Goal: Check status: Check status

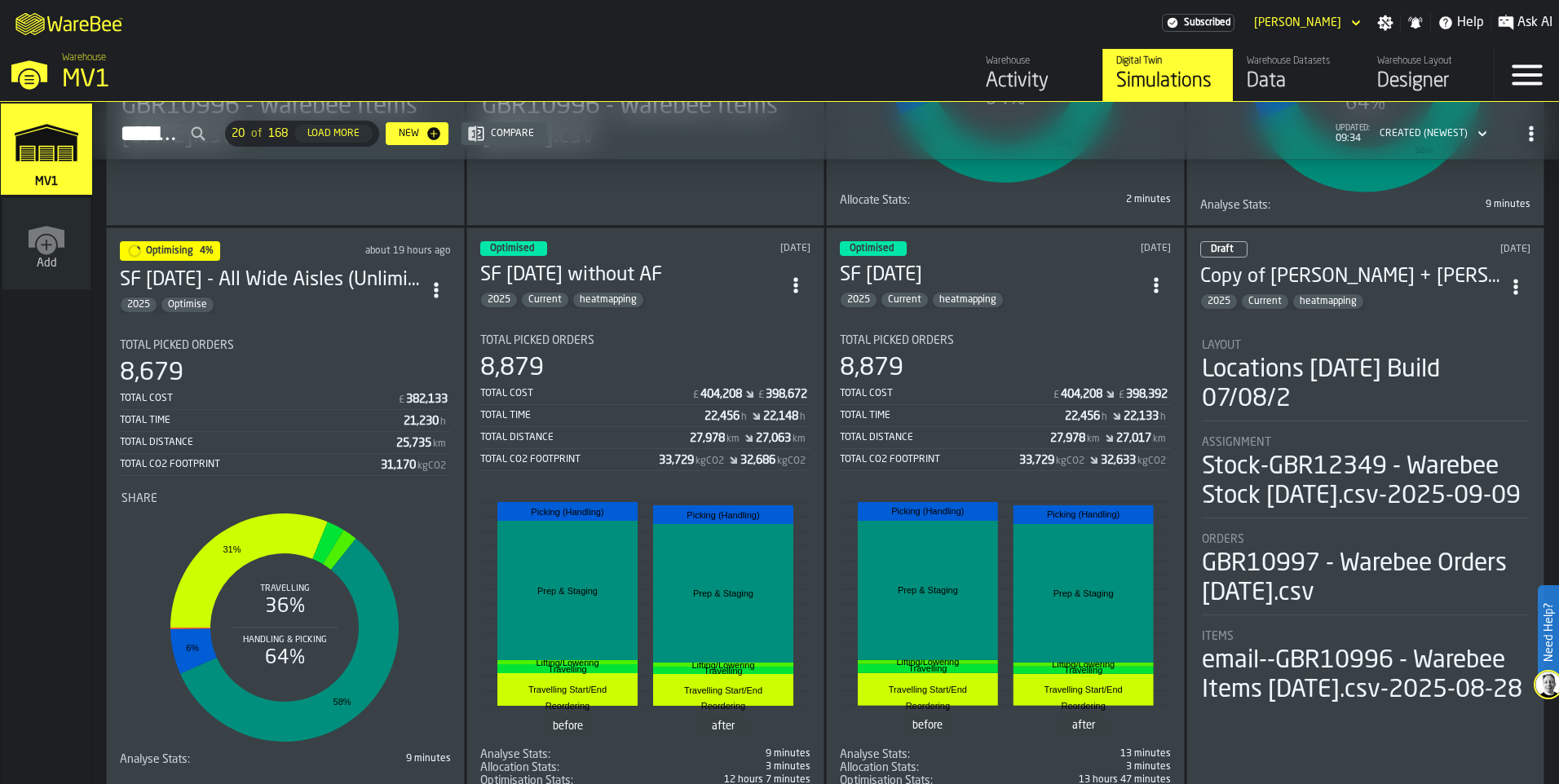
scroll to position [570, 0]
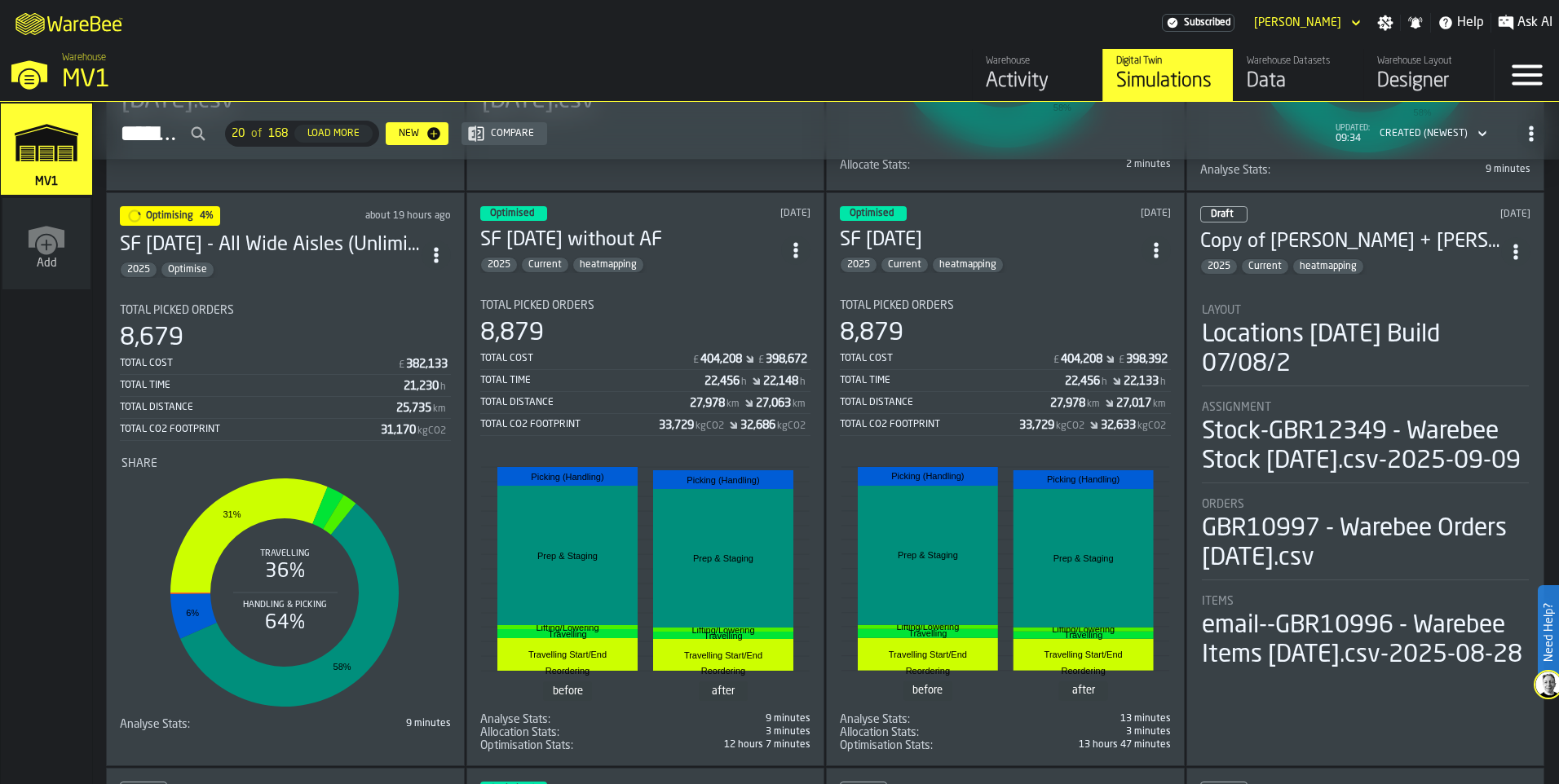
click at [1549, 683] on img at bounding box center [1548, 684] width 26 height 26
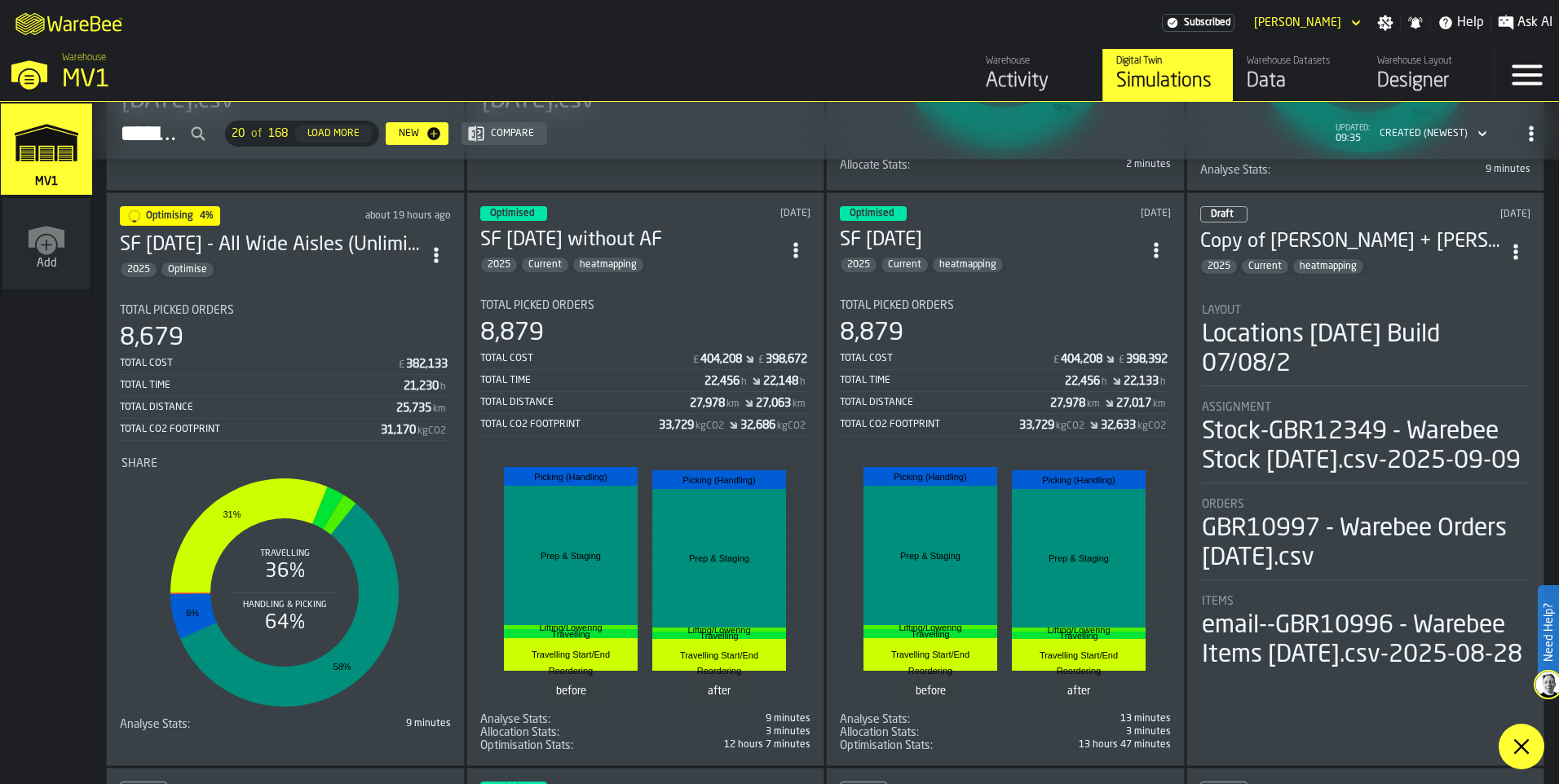
click at [1523, 752] on icon at bounding box center [1521, 746] width 20 height 20
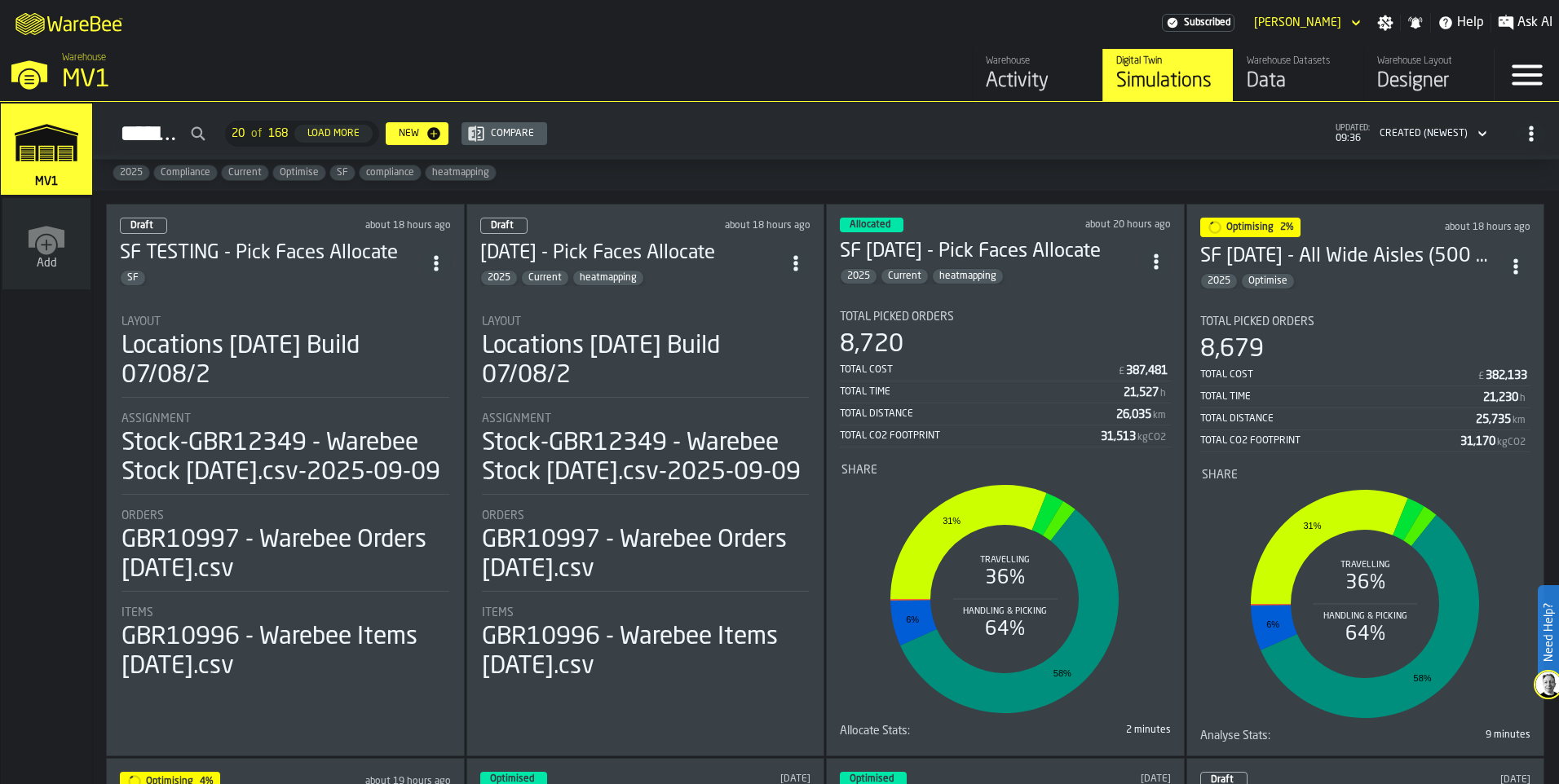
scroll to position [0, 0]
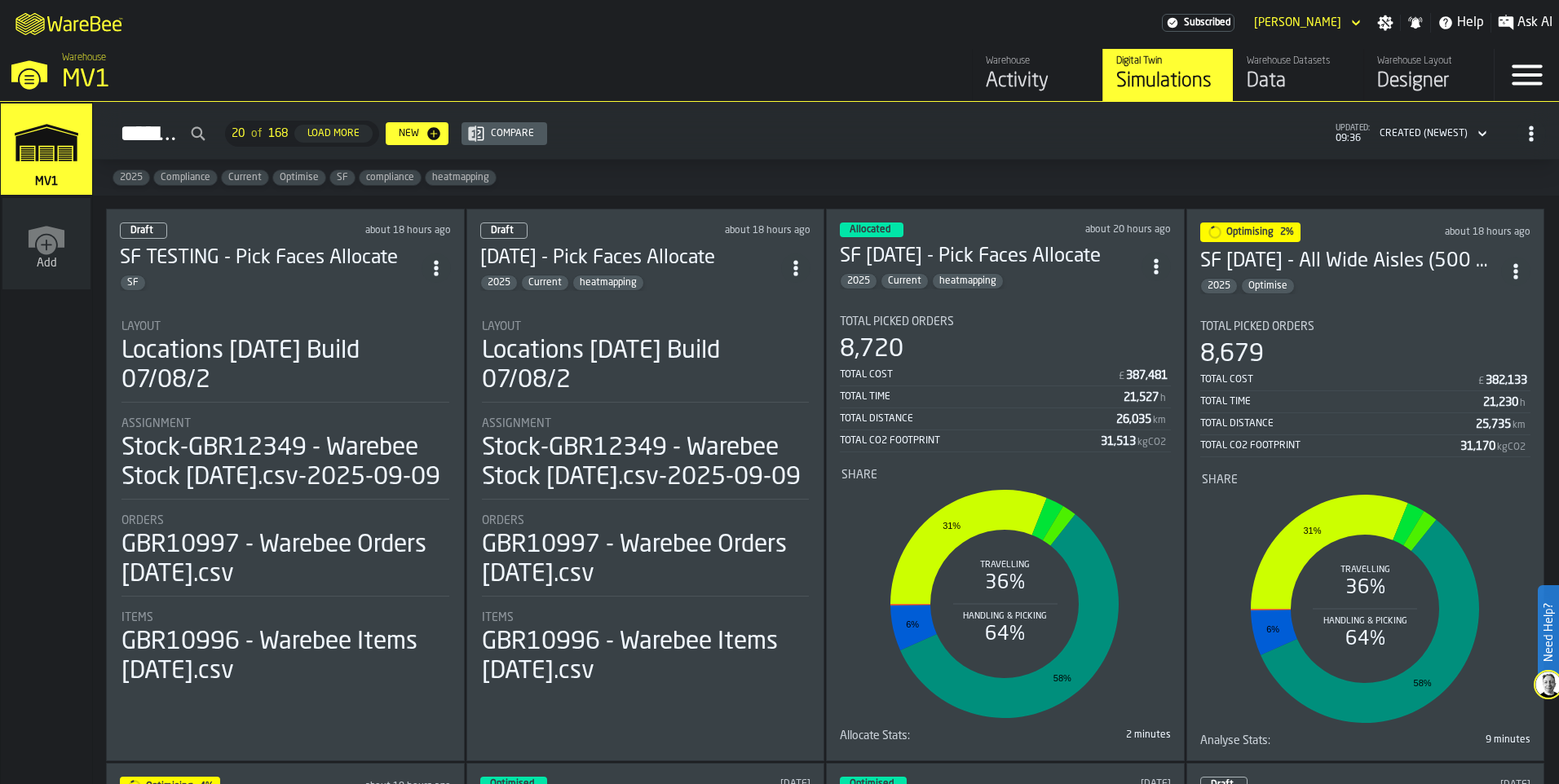
click at [1512, 271] on icon "ItemListCard-DashboardItemContainer" at bounding box center [1516, 271] width 16 height 16
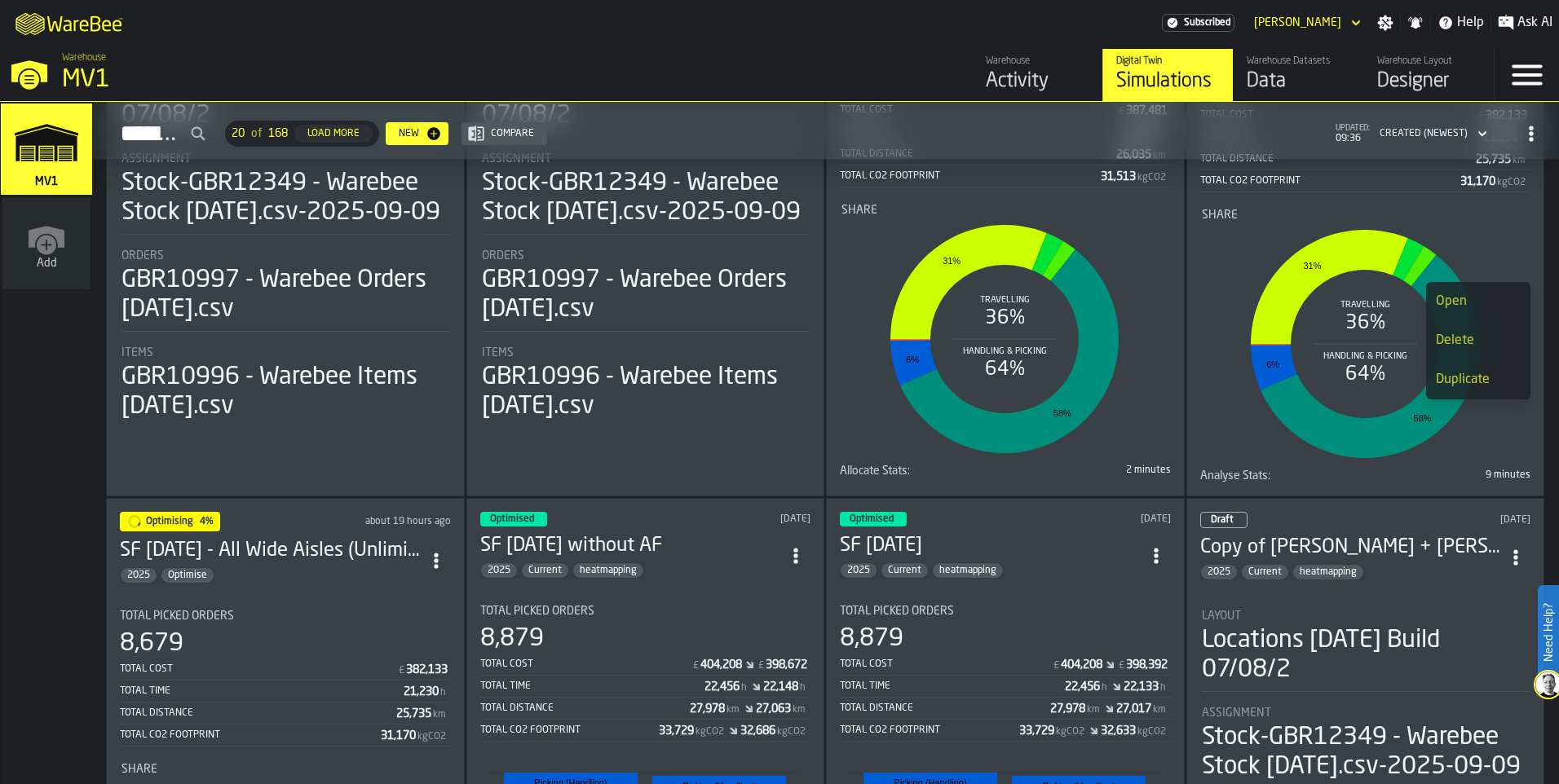
scroll to position [326, 0]
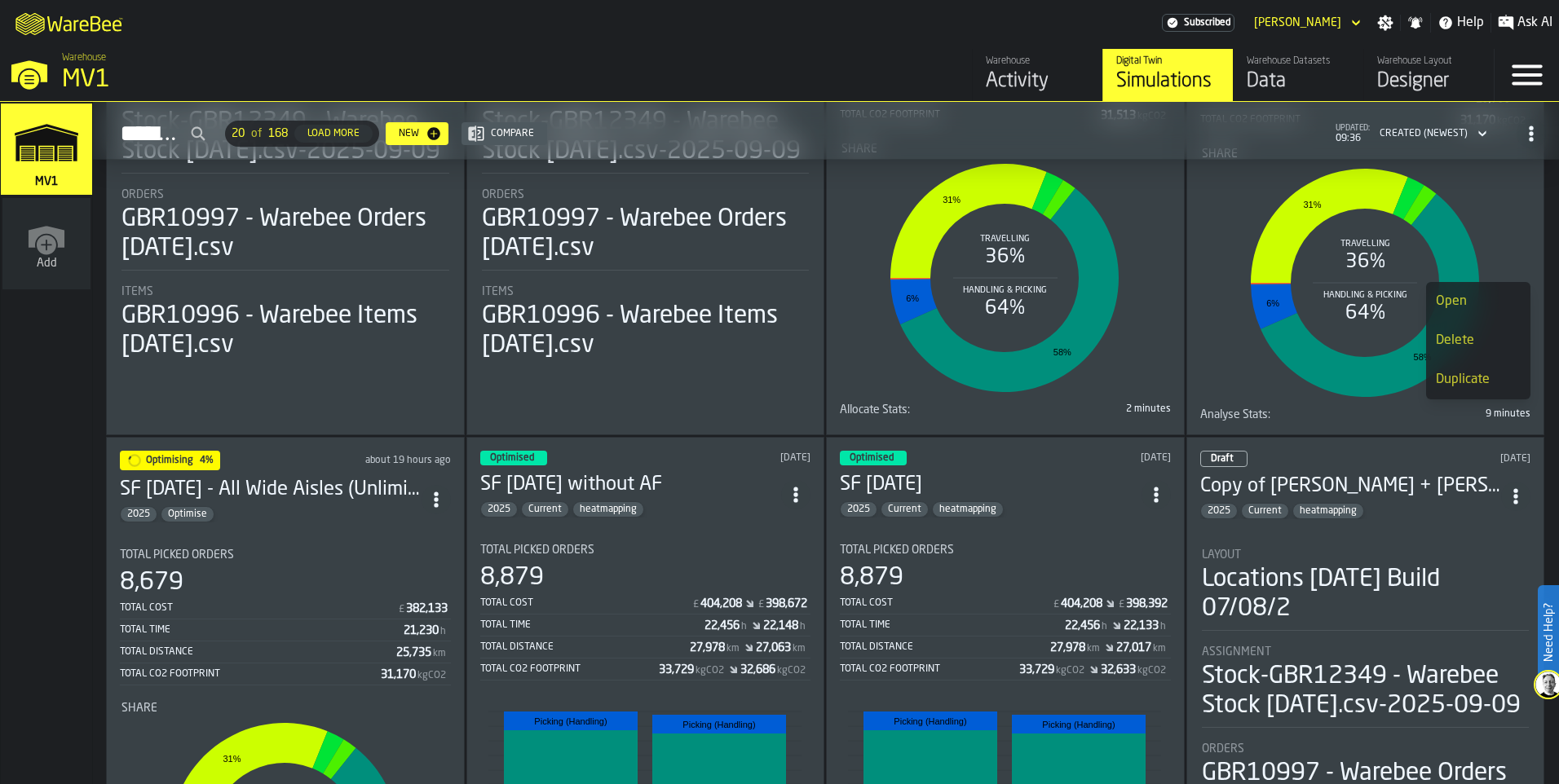
click at [388, 481] on h3 "SF [DATE] - All Wide Aisles (Unlimited)" at bounding box center [270, 490] width 302 height 26
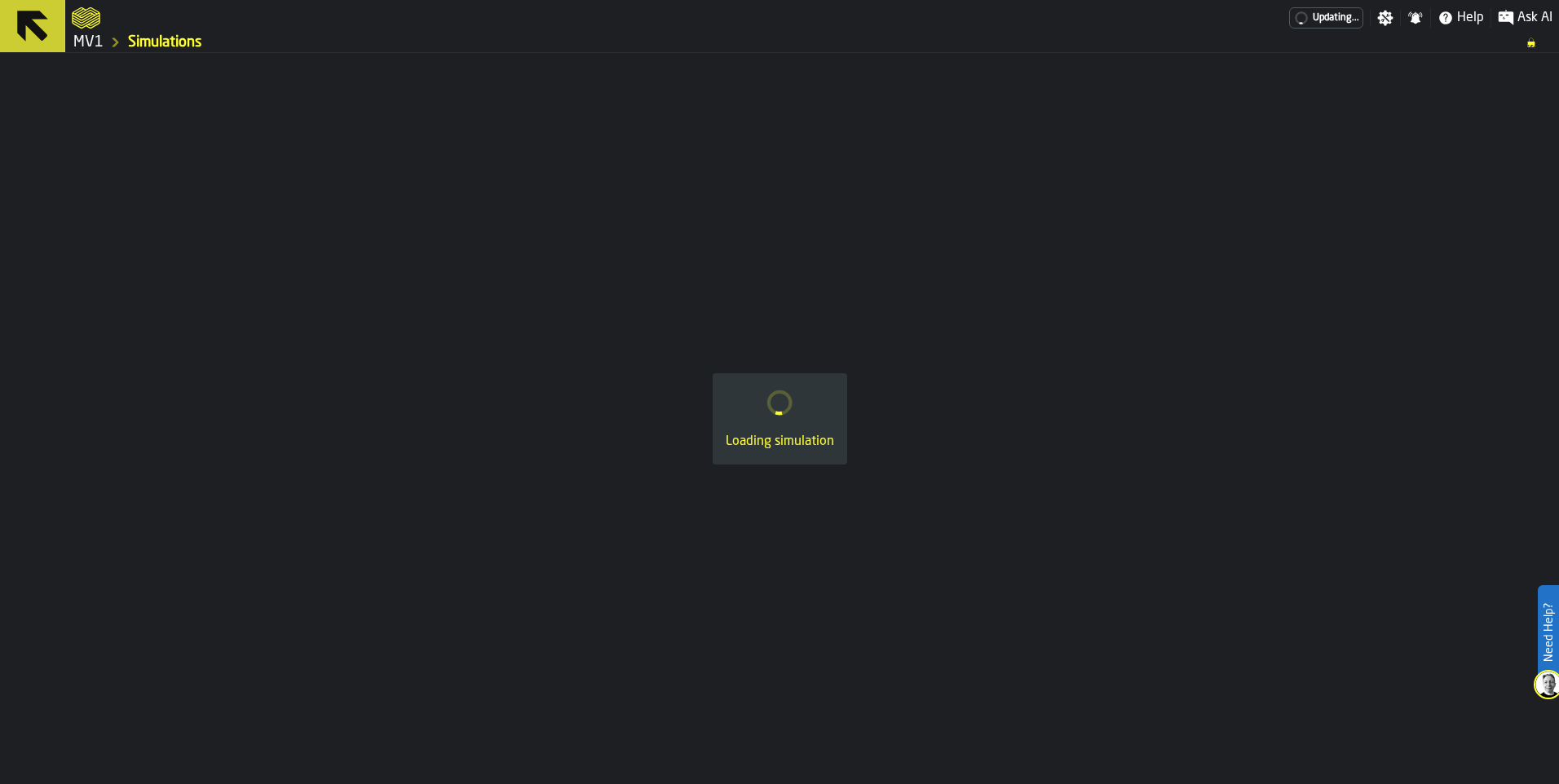
click at [388, 481] on div "Loading simulation" at bounding box center [779, 418] width 1559 height 731
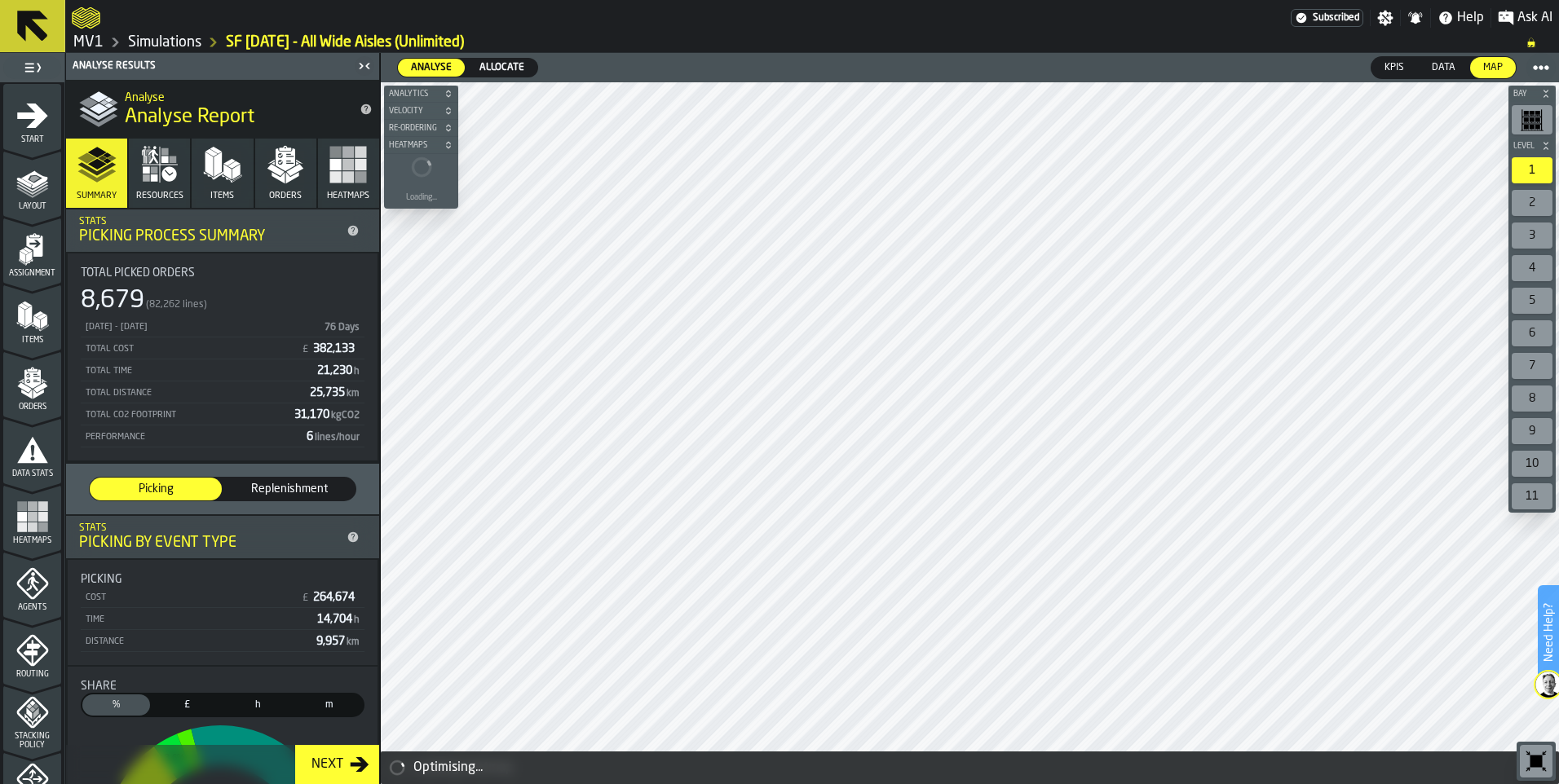
click at [170, 44] on link "Simulations" at bounding box center [165, 42] width 73 height 18
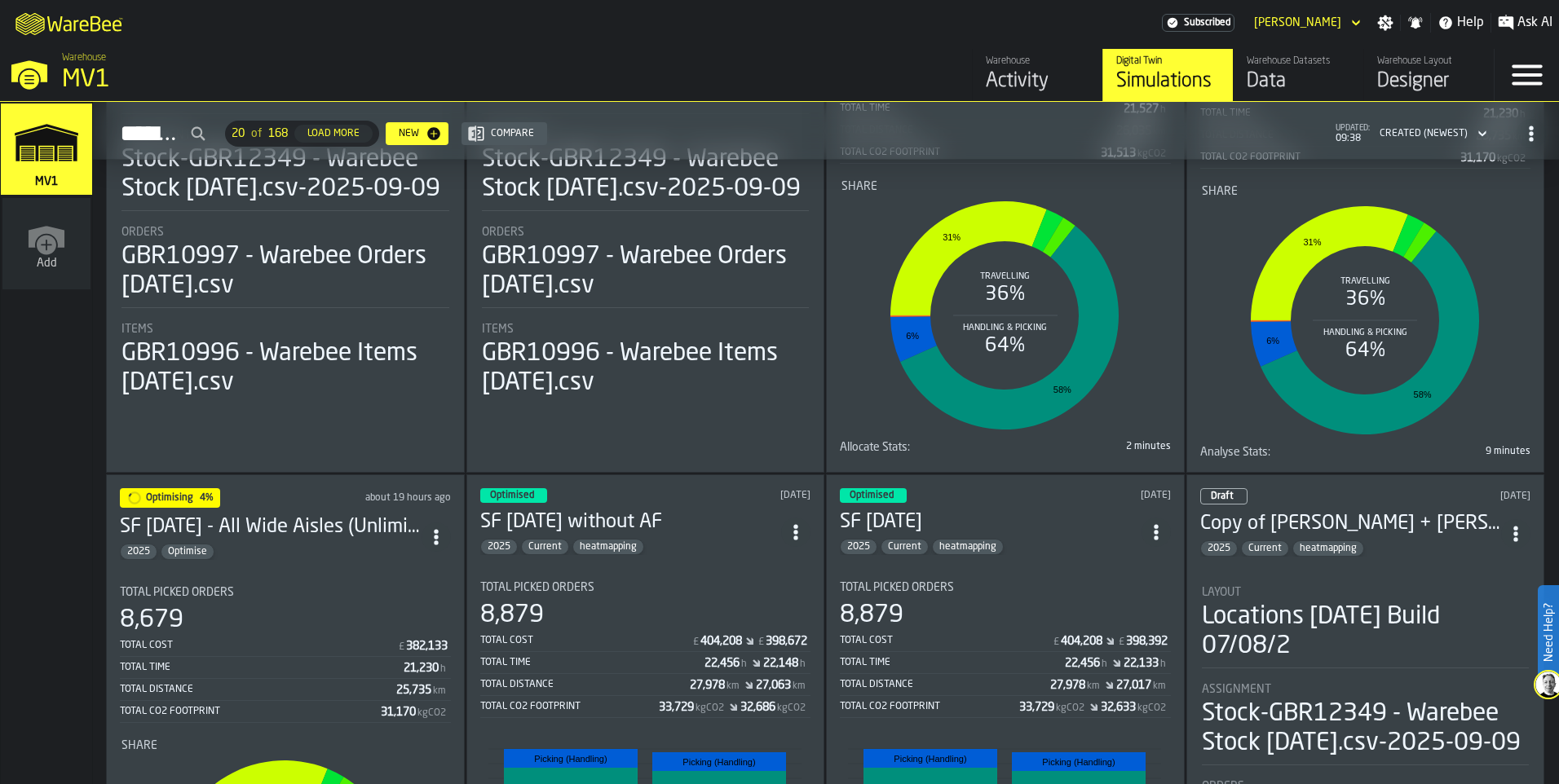
scroll to position [326, 0]
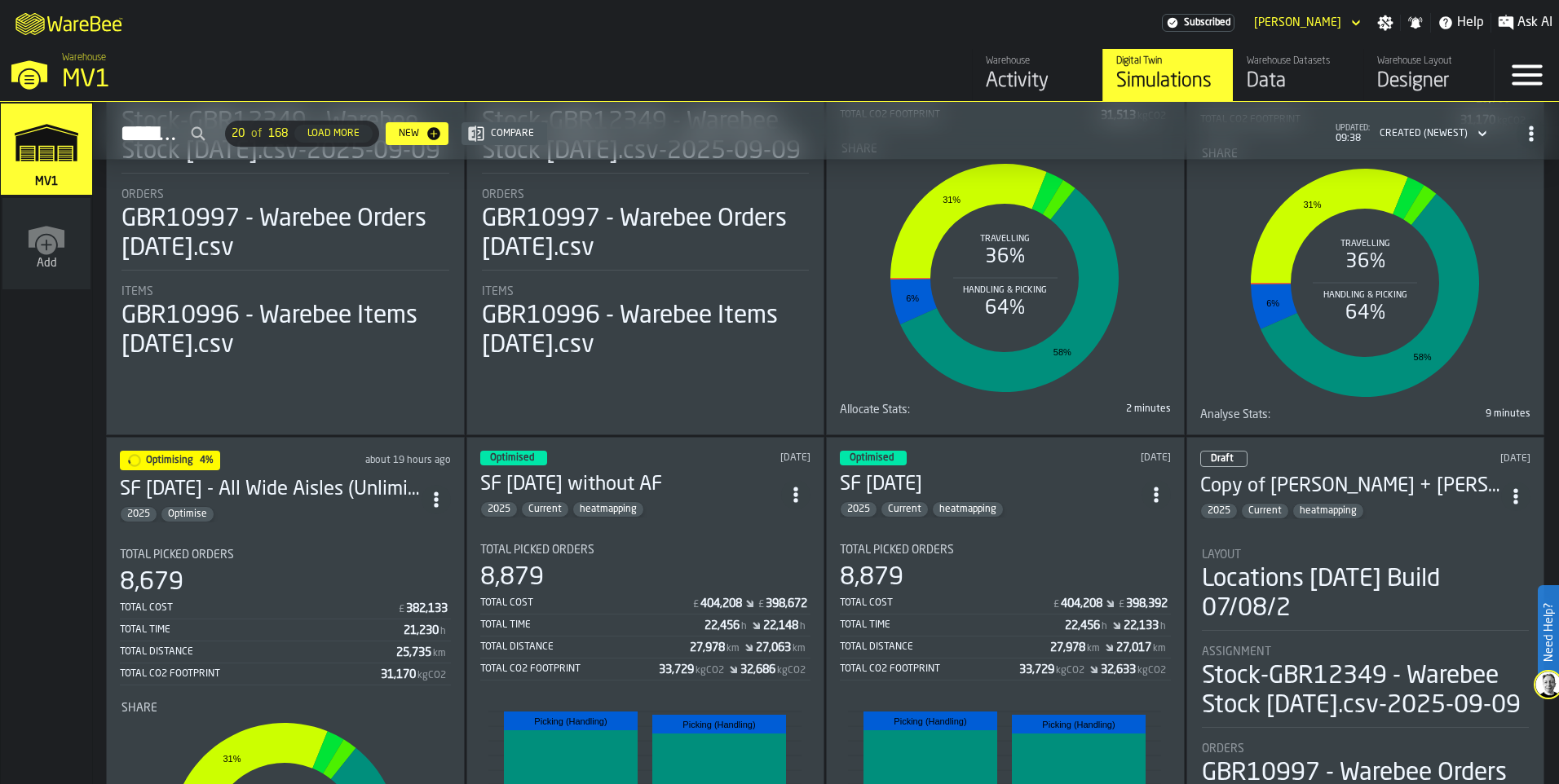
click at [1548, 684] on img at bounding box center [1548, 684] width 26 height 26
click at [1529, 735] on span at bounding box center [1521, 746] width 46 height 46
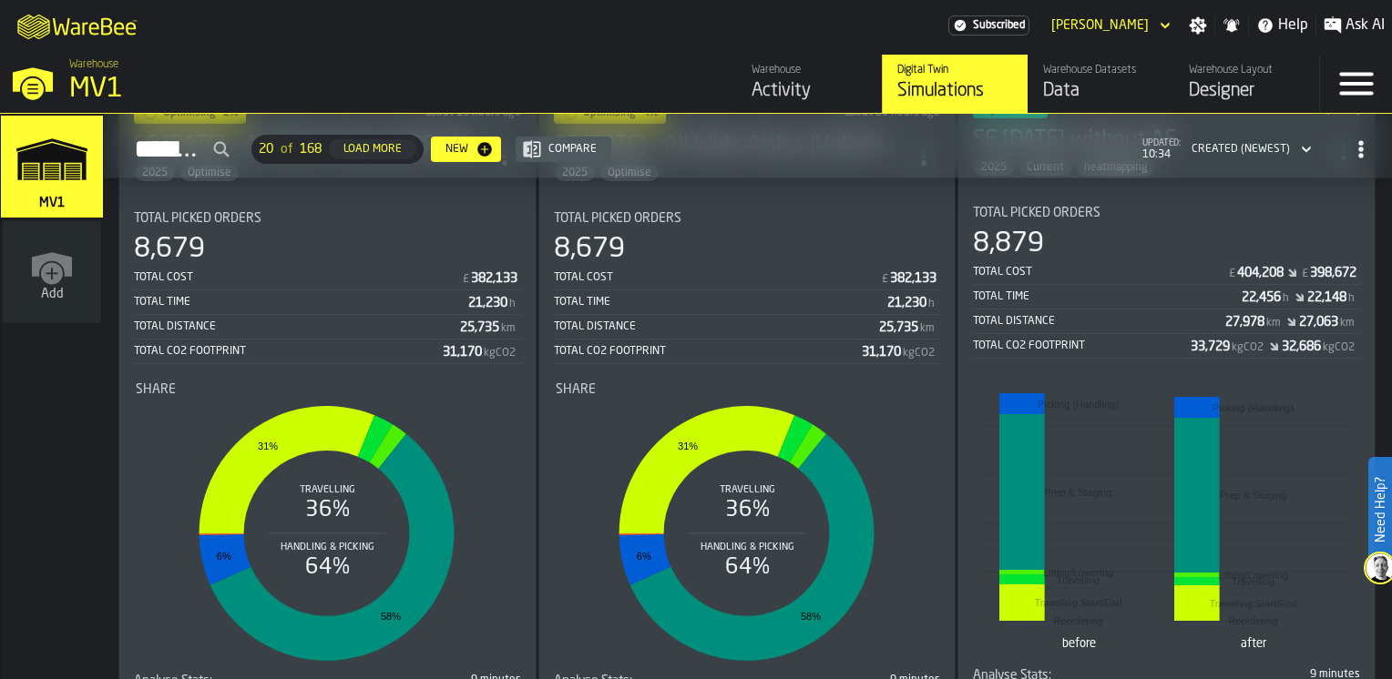
scroll to position [207, 0]
